Goal: Transaction & Acquisition: Purchase product/service

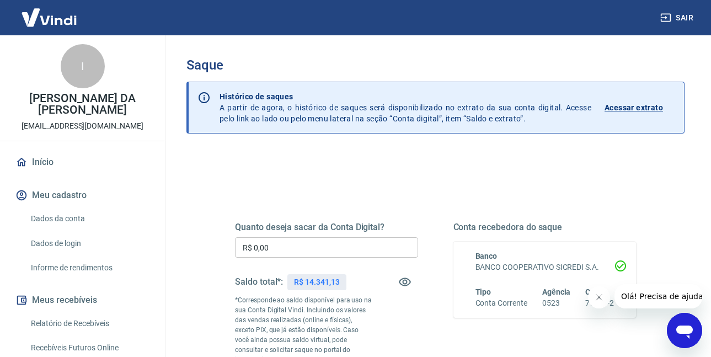
scroll to position [221, 0]
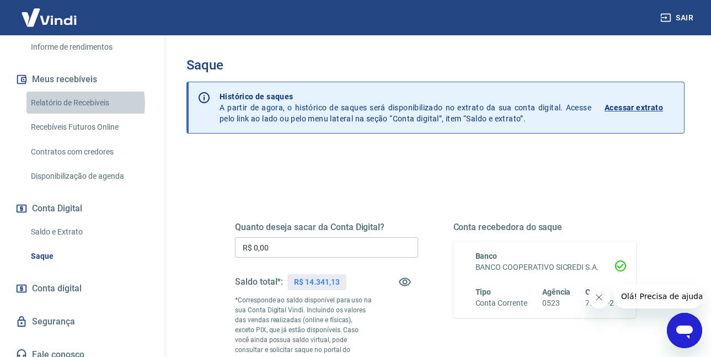
click at [83, 103] on link "Relatório de Recebíveis" at bounding box center [88, 103] width 125 height 23
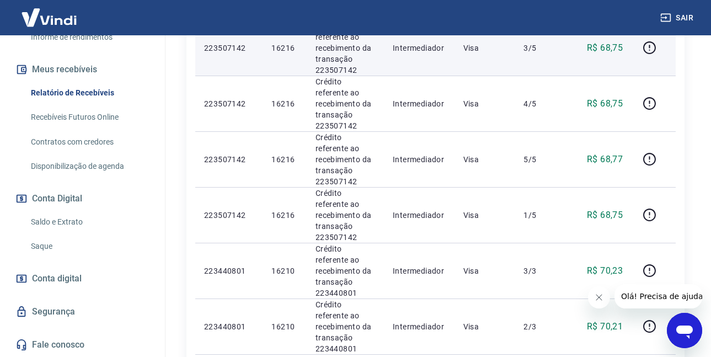
scroll to position [417, 0]
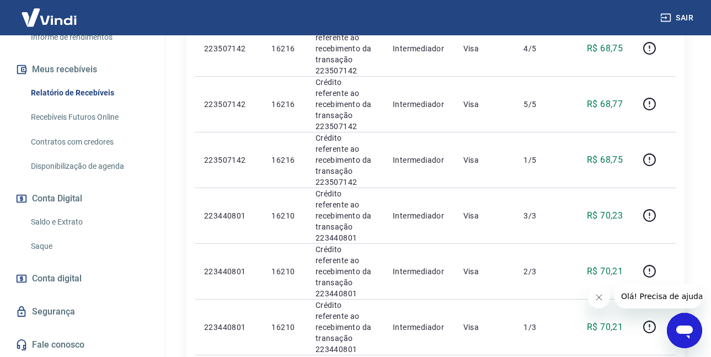
click at [50, 247] on link "Saque" at bounding box center [88, 246] width 125 height 23
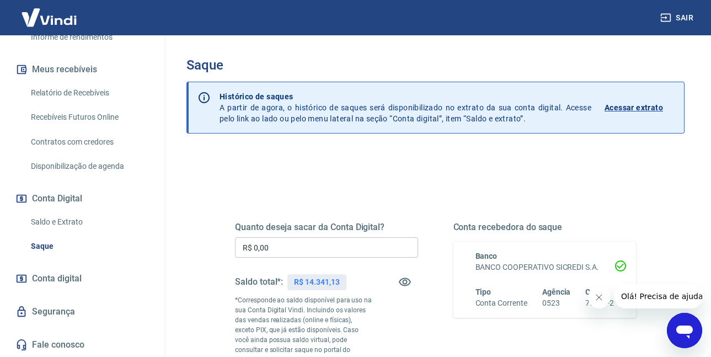
click at [287, 238] on input "R$ 0,00" at bounding box center [326, 247] width 183 height 20
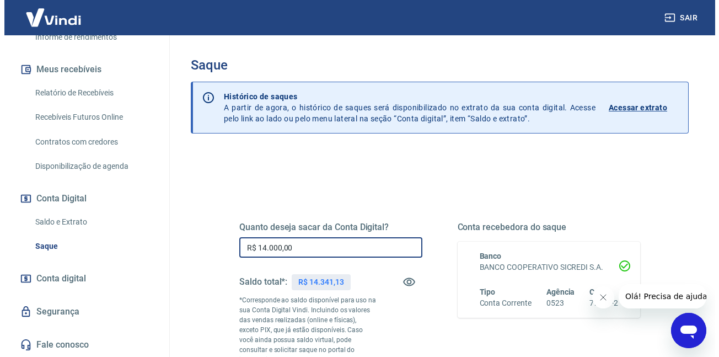
scroll to position [199, 0]
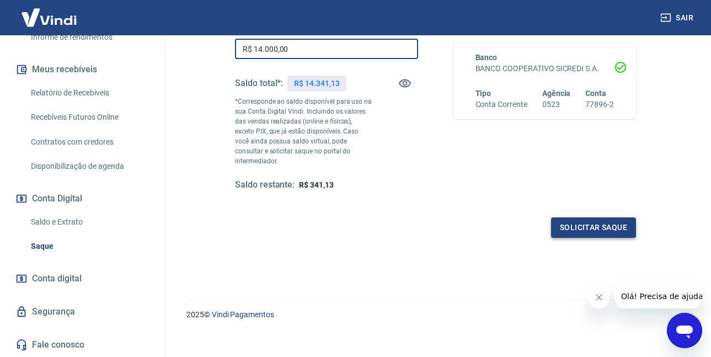
type input "R$ 14.000,00"
click at [585, 222] on button "Solicitar saque" at bounding box center [593, 227] width 85 height 20
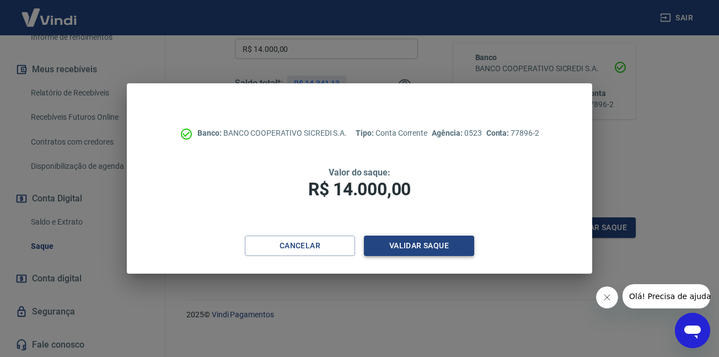
click at [455, 242] on button "Validar saque" at bounding box center [419, 246] width 110 height 20
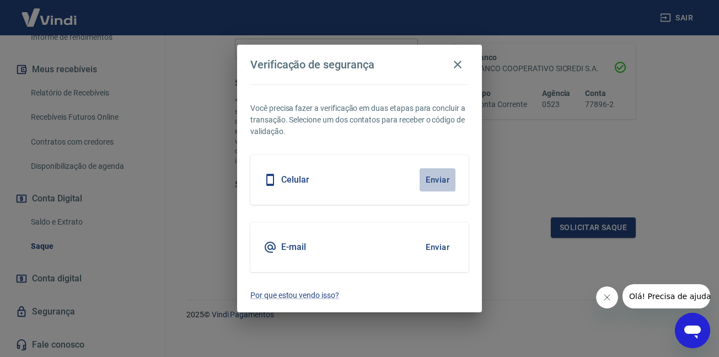
click at [427, 176] on button "Enviar" at bounding box center [438, 179] width 36 height 23
